Goal: Connect with others: Connect with others

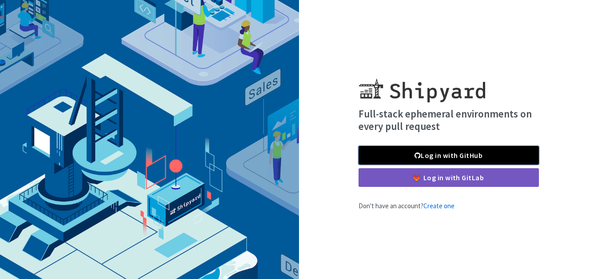
click at [432, 157] on link "Log in with GitHub" at bounding box center [448, 155] width 180 height 19
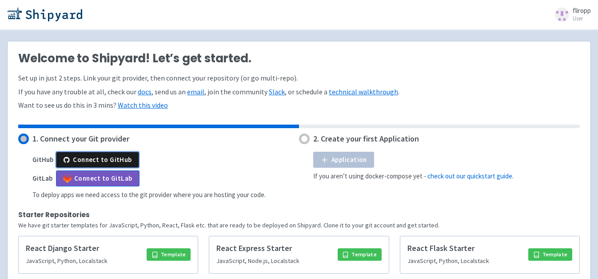
click at [106, 158] on button "Connect to GitHub" at bounding box center [97, 159] width 83 height 16
click at [60, 15] on img at bounding box center [44, 14] width 75 height 14
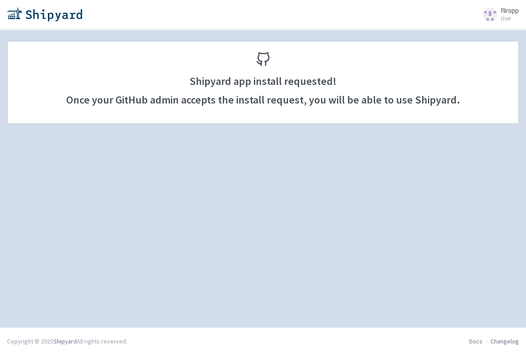
click at [506, 13] on span "fliropp" at bounding box center [510, 10] width 18 height 8
click at [442, 247] on div "Shipyard app install requested! Once your GitHub admin accepts the install requ…" at bounding box center [263, 179] width 526 height 276
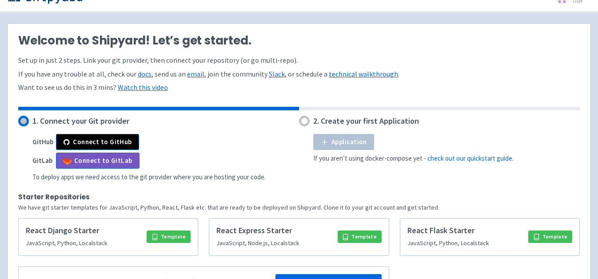
scroll to position [8, 0]
